Goal: Information Seeking & Learning: Stay updated

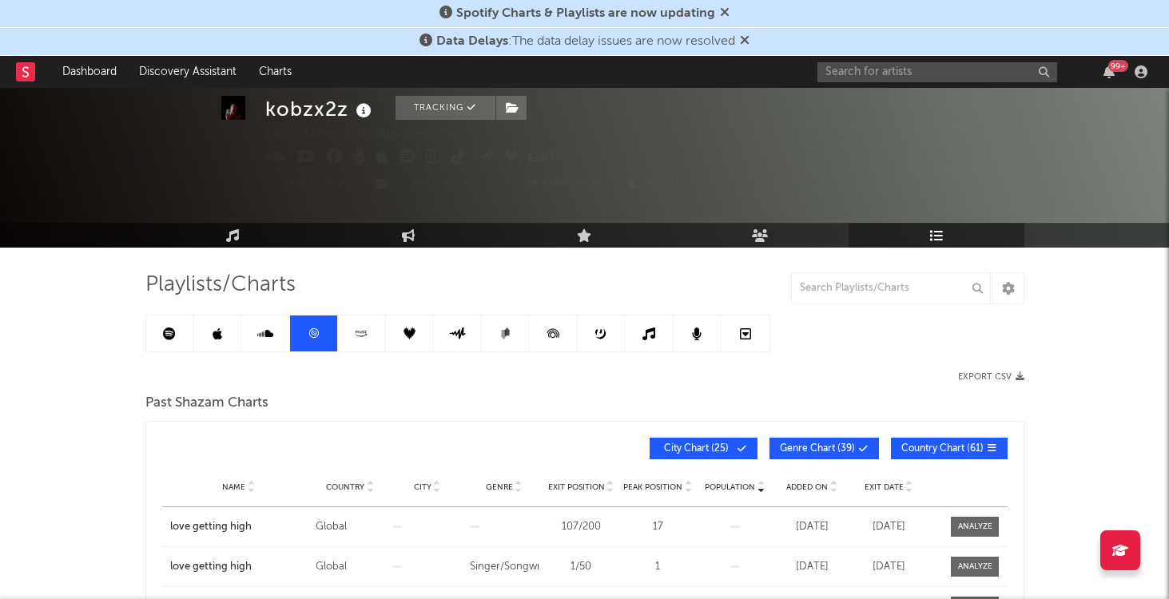
scroll to position [46, 0]
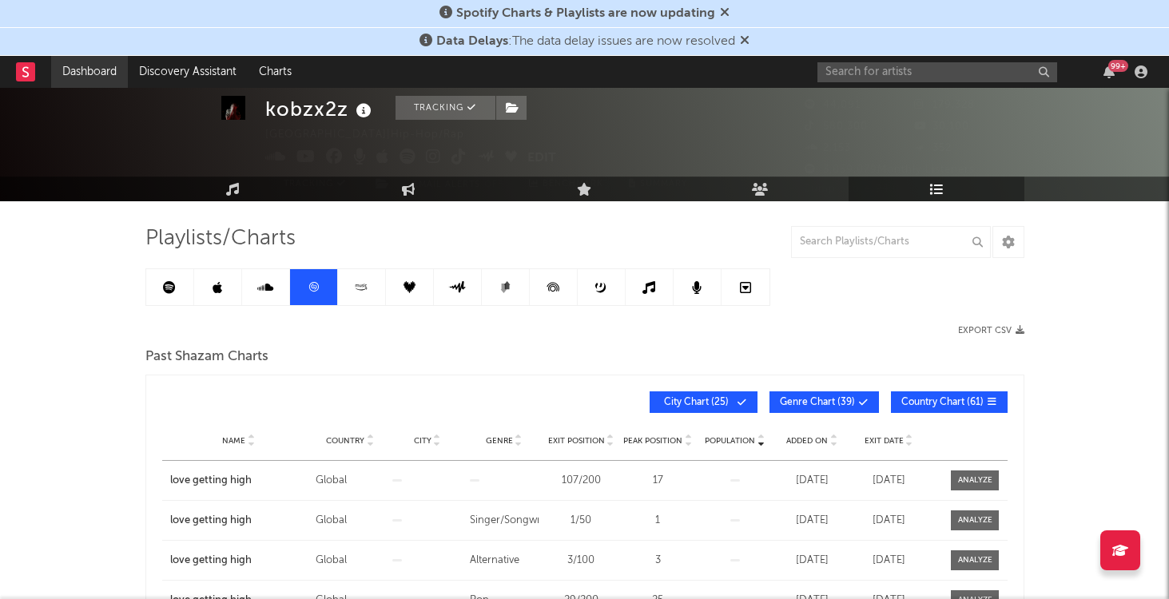
click at [100, 77] on link "Dashboard" at bounding box center [89, 72] width 77 height 32
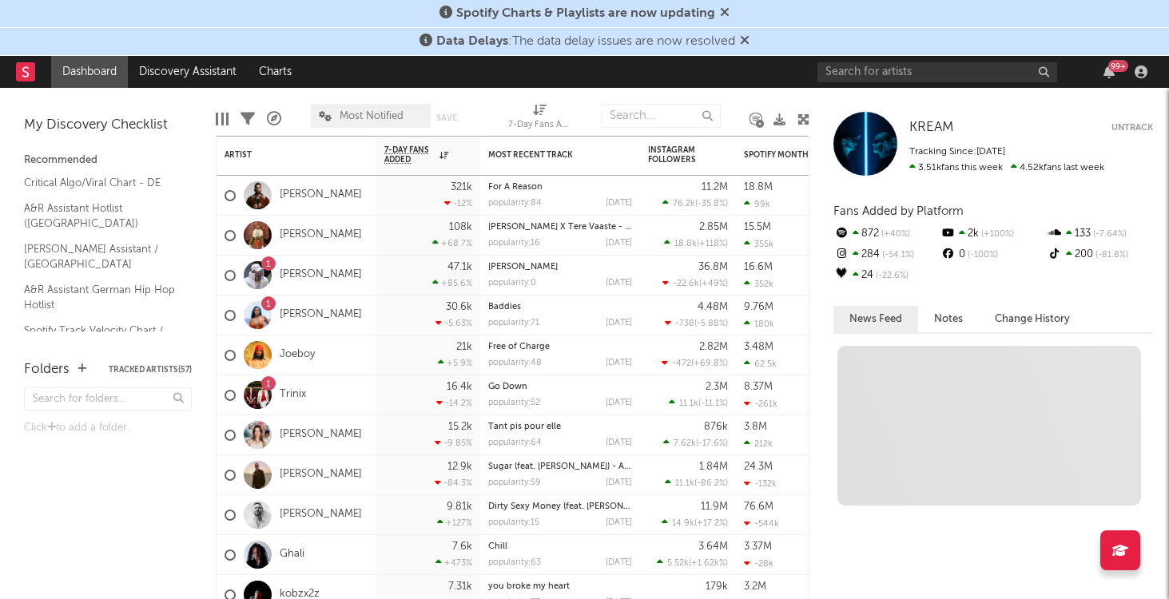
click at [82, 71] on link "Dashboard" at bounding box center [89, 72] width 77 height 32
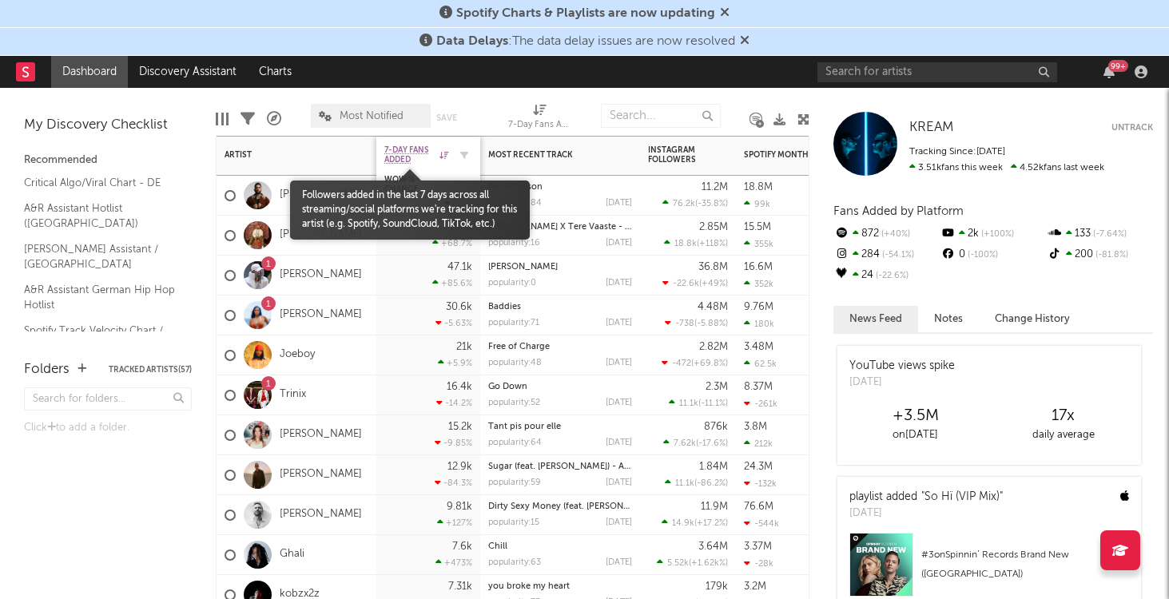
click at [431, 162] on span "7-Day Fans Added" at bounding box center [409, 154] width 51 height 19
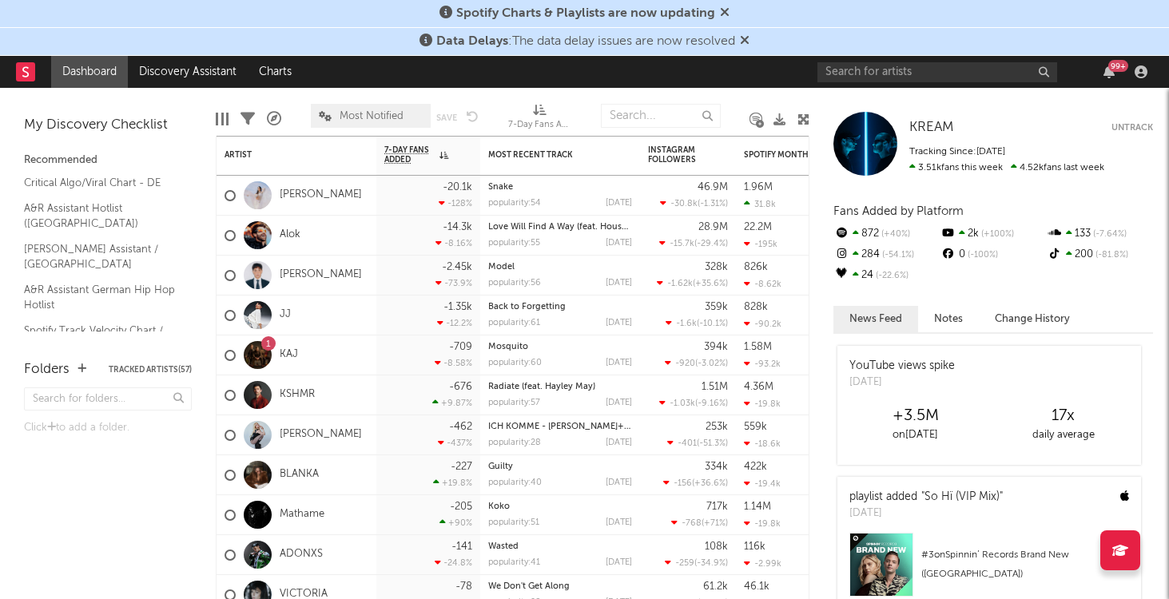
click at [120, 531] on div "Folders Tracked Artists ( 57 ) Click to add a folder." at bounding box center [108, 471] width 216 height 256
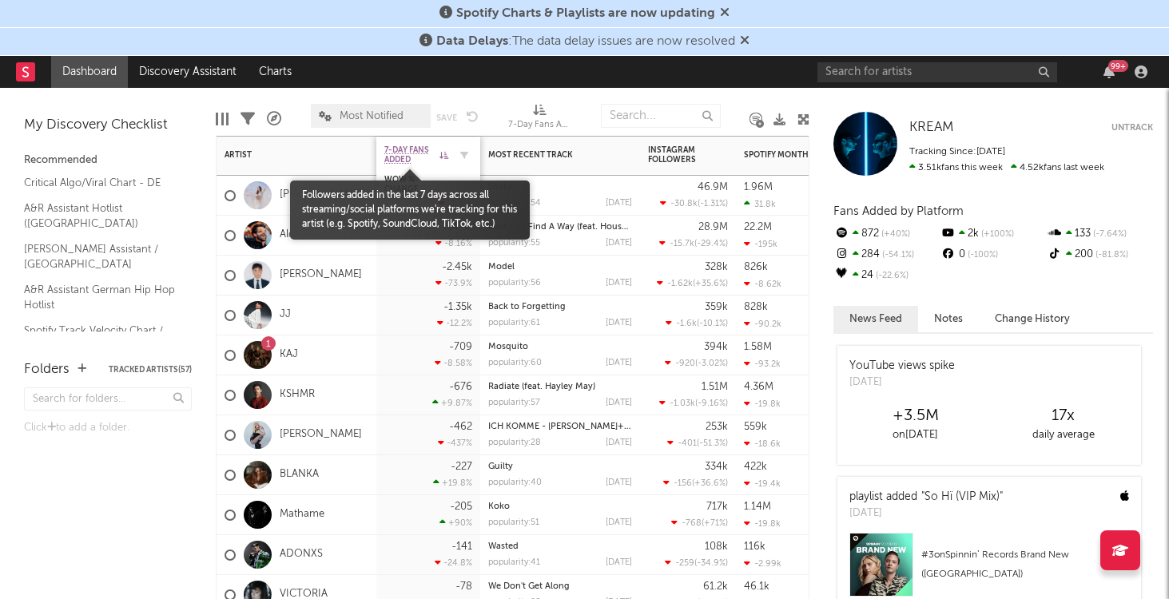
click at [408, 154] on span "7-Day Fans Added" at bounding box center [409, 154] width 51 height 19
